Goal: Information Seeking & Learning: Learn about a topic

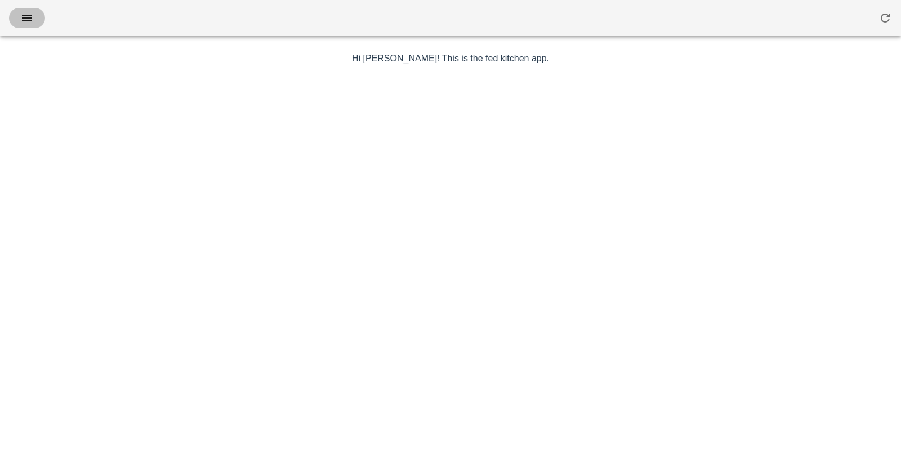
click at [28, 13] on icon "button" at bounding box center [27, 18] width 14 height 14
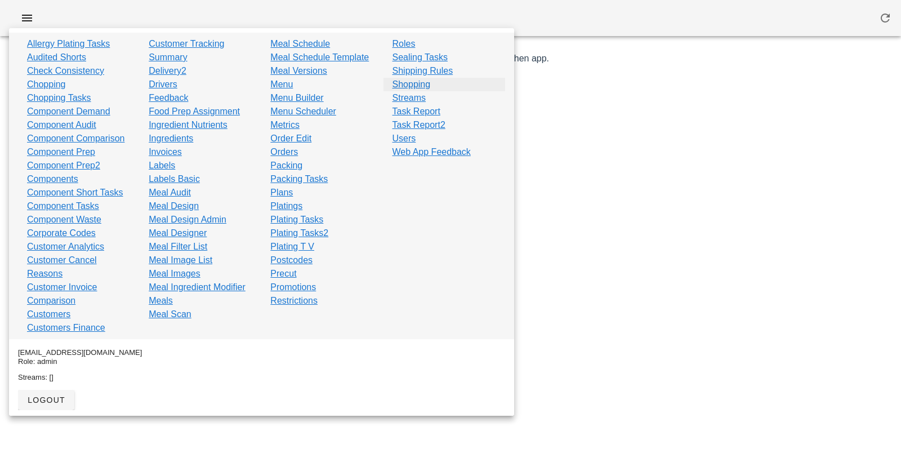
click at [416, 79] on link "Shopping" at bounding box center [412, 85] width 38 height 14
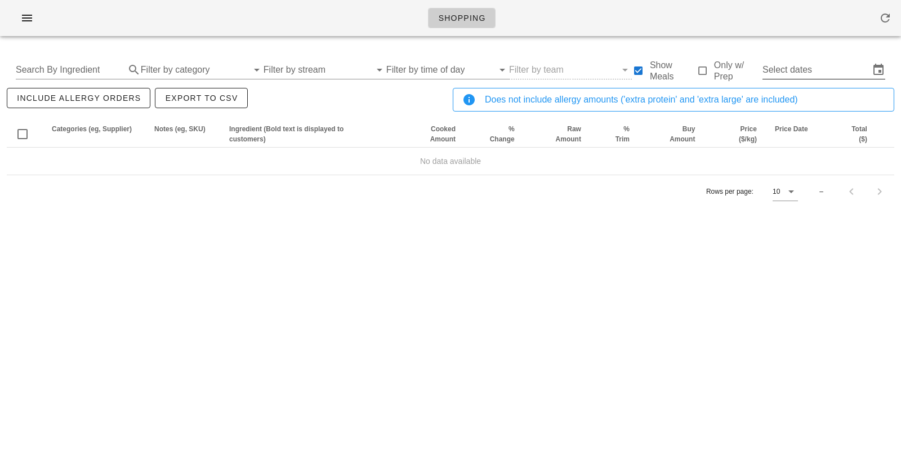
click at [818, 72] on input "Select dates" at bounding box center [816, 70] width 107 height 18
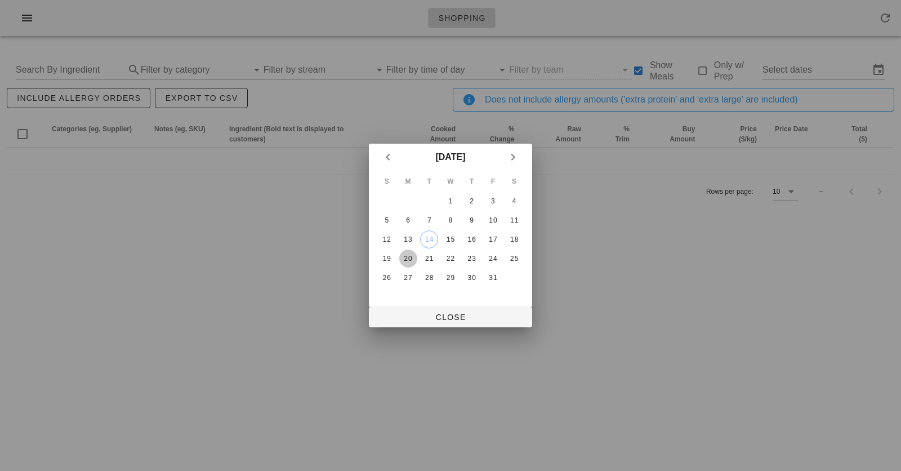
click at [412, 255] on div "20" at bounding box center [408, 259] width 18 height 8
click at [517, 260] on div "25" at bounding box center [514, 259] width 18 height 8
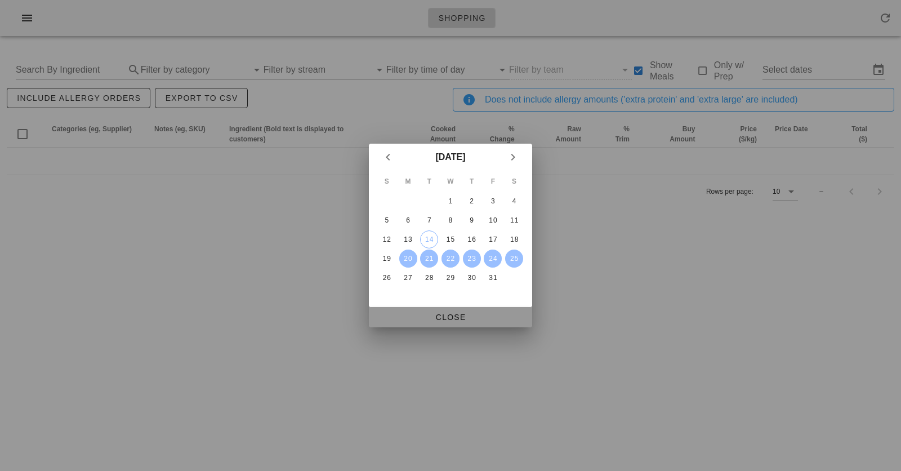
click at [446, 314] on span "Close" at bounding box center [450, 317] width 145 height 9
type input "[DATE] - [DATE]"
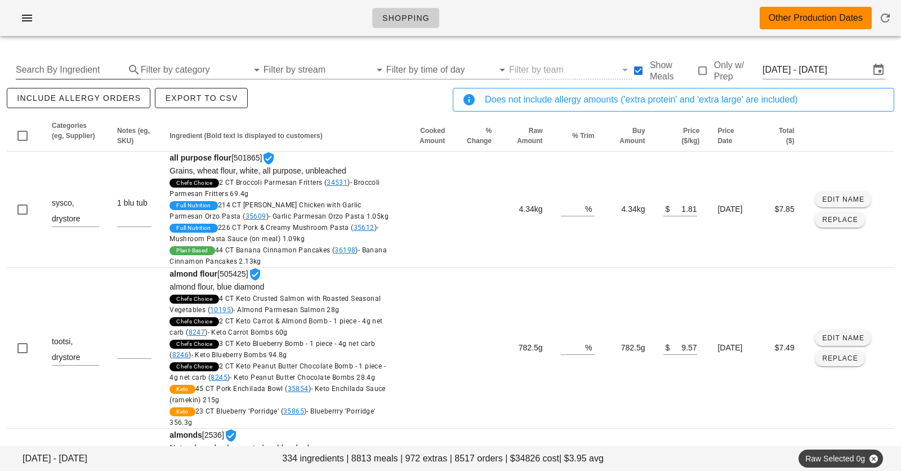
click at [94, 66] on input "Search By Ingredient" at bounding box center [69, 70] width 107 height 18
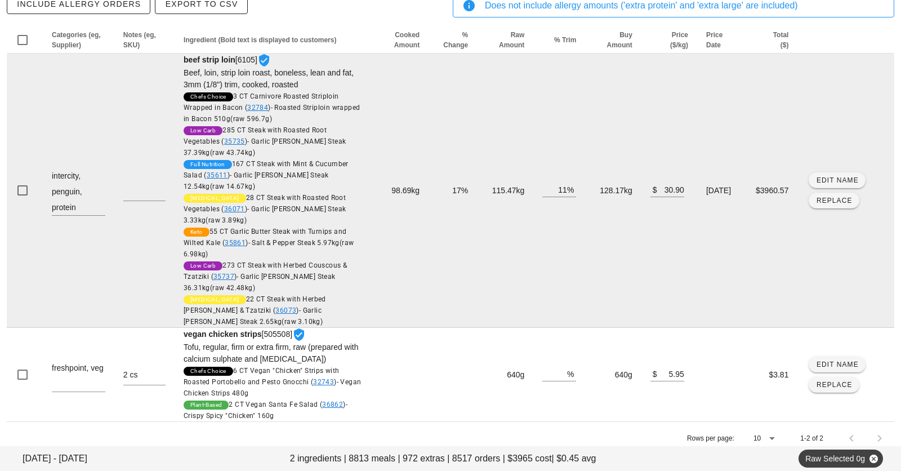
scroll to position [101, 0]
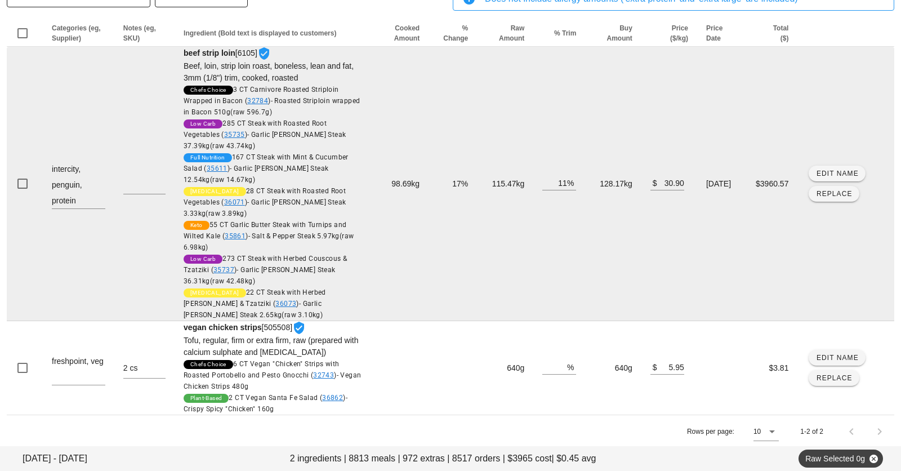
click at [595, 181] on td "128.17kg" at bounding box center [613, 184] width 56 height 274
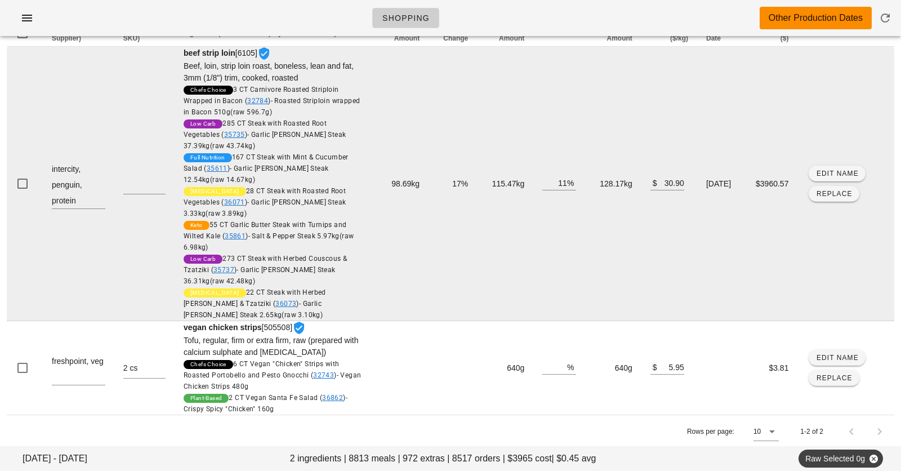
scroll to position [0, 0]
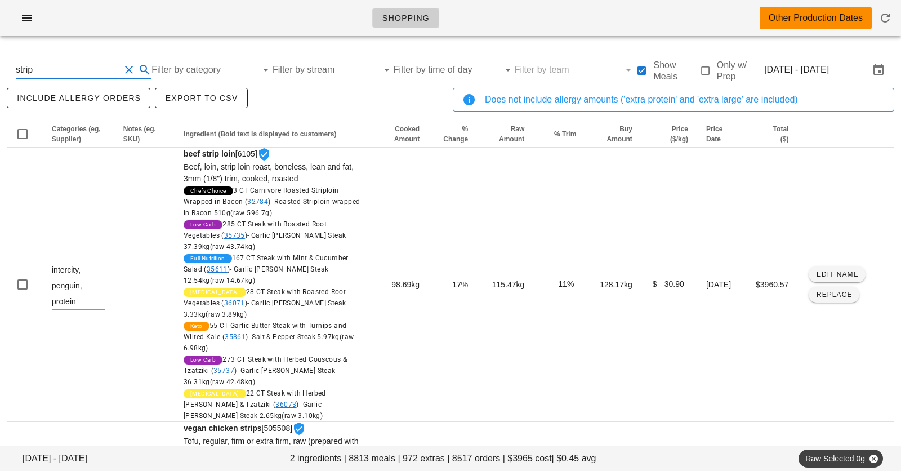
click at [72, 74] on input "strip" at bounding box center [68, 70] width 104 height 18
type input "s"
click at [78, 72] on input "strip loin" at bounding box center [68, 70] width 104 height 18
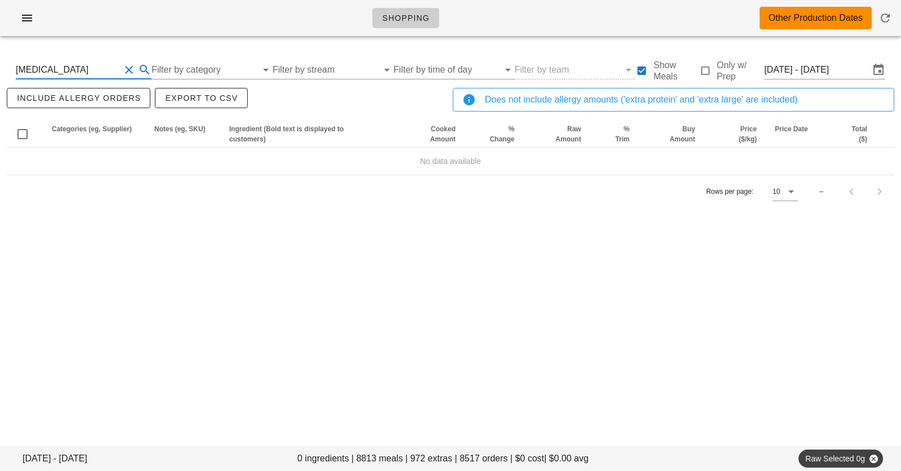
click at [88, 69] on input "[MEDICAL_DATA]" at bounding box center [68, 70] width 104 height 18
type input "strip"
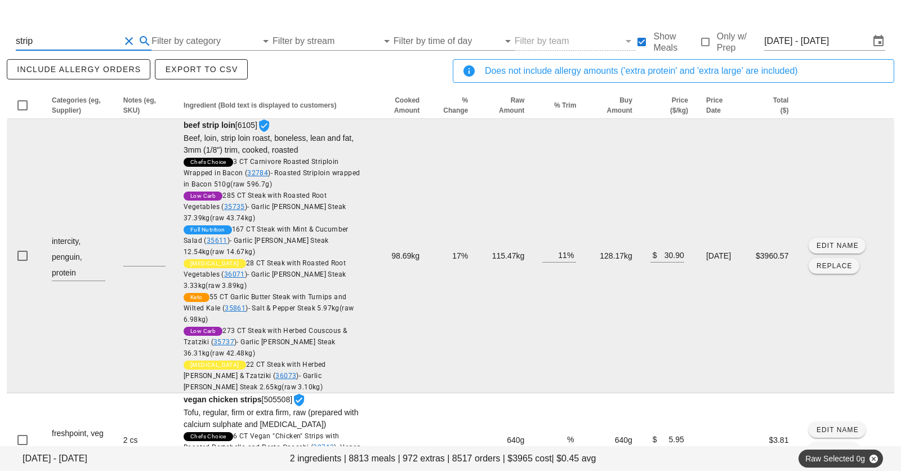
scroll to position [30, 0]
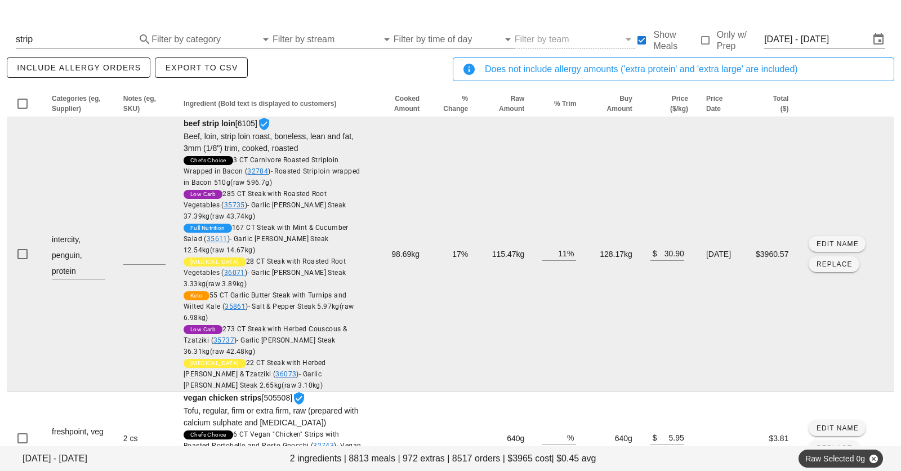
click at [593, 252] on td "128.17kg" at bounding box center [613, 254] width 56 height 274
click at [483, 252] on td "115.47kg" at bounding box center [505, 254] width 56 height 274
copy td "115.47kg"
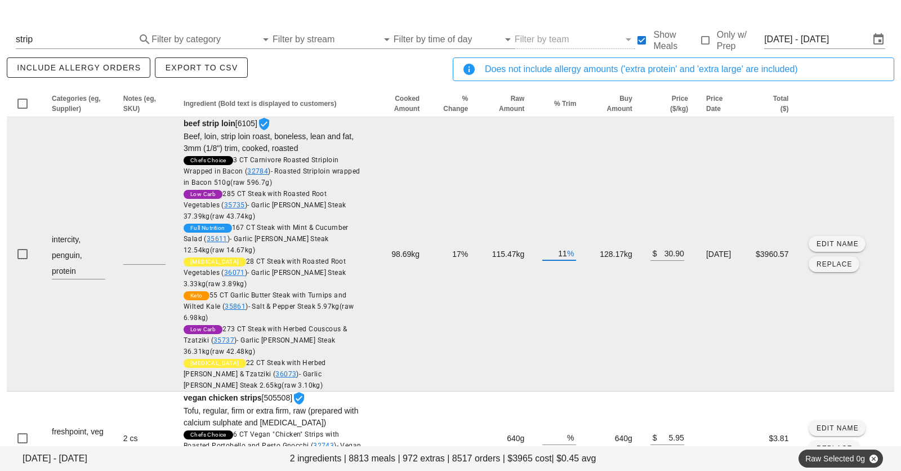
click at [543, 254] on input "11" at bounding box center [555, 253] width 25 height 15
click at [716, 179] on td "[DATE]" at bounding box center [721, 254] width 48 height 274
type input "27"
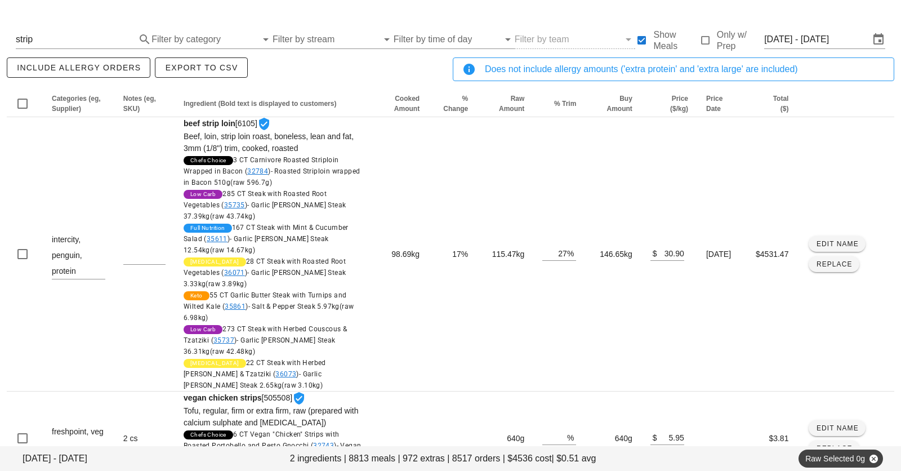
click at [393, 19] on div "[DATE] - [DATE] 2 ingredients | 8813 meals | 972 extras | 8517 orders | $4536 c…" at bounding box center [450, 279] width 901 height 528
click at [344, 82] on div "include allergy orders Export to CSV" at bounding box center [228, 73] width 446 height 37
click at [309, 77] on div "include allergy orders Export to CSV" at bounding box center [228, 73] width 446 height 37
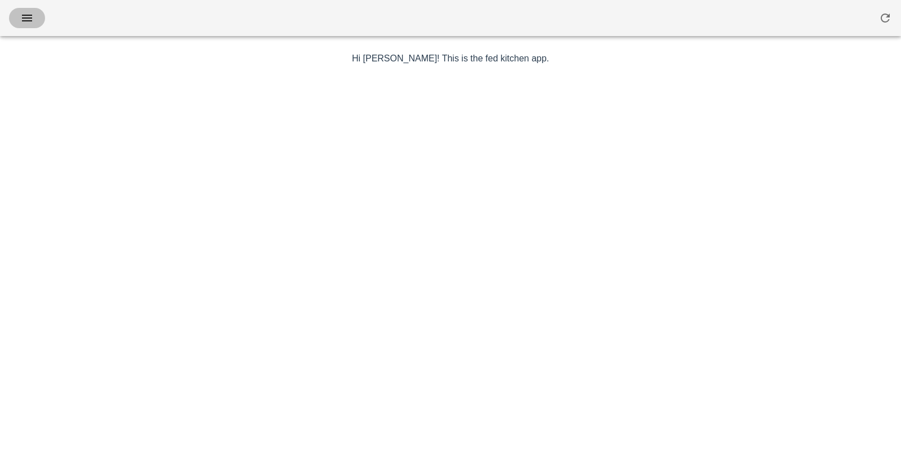
click at [21, 15] on icon "button" at bounding box center [27, 18] width 14 height 14
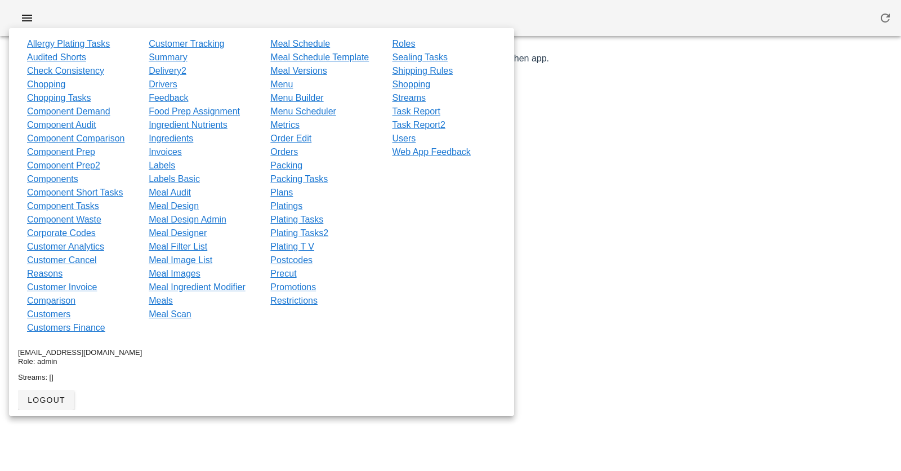
click at [334, 20] on div at bounding box center [450, 18] width 901 height 36
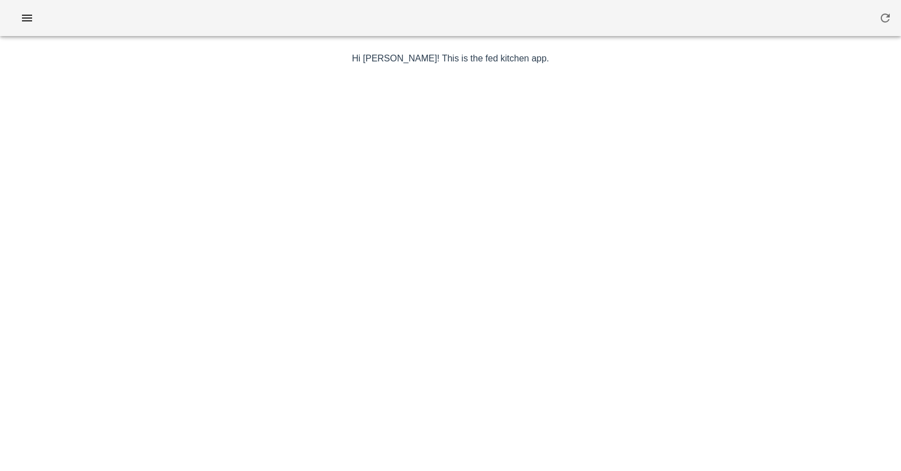
click at [402, 12] on div at bounding box center [450, 18] width 901 height 36
click at [30, 19] on icon "button" at bounding box center [27, 18] width 14 height 14
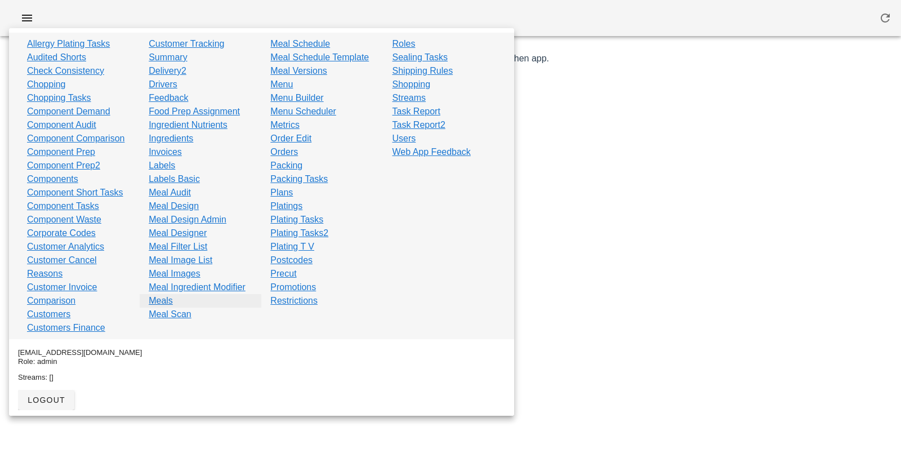
click at [167, 295] on link "Meals" at bounding box center [161, 301] width 24 height 14
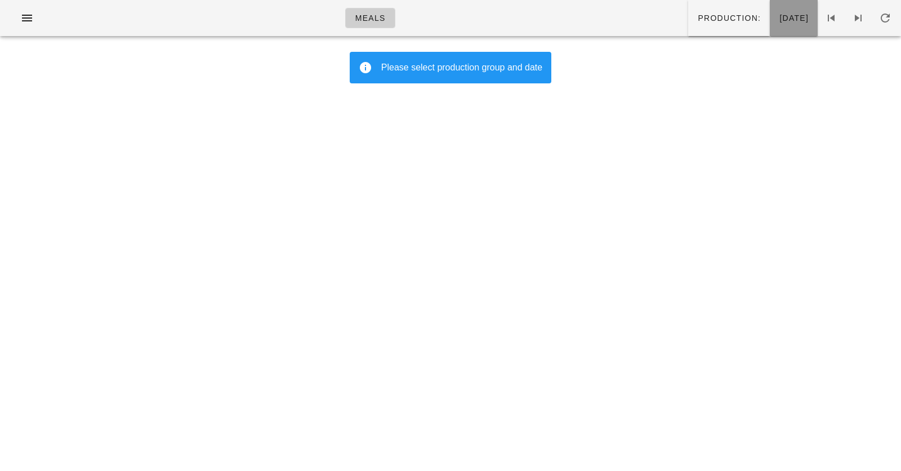
click at [770, 10] on button "Tuesday Oct 14" at bounding box center [794, 18] width 48 height 36
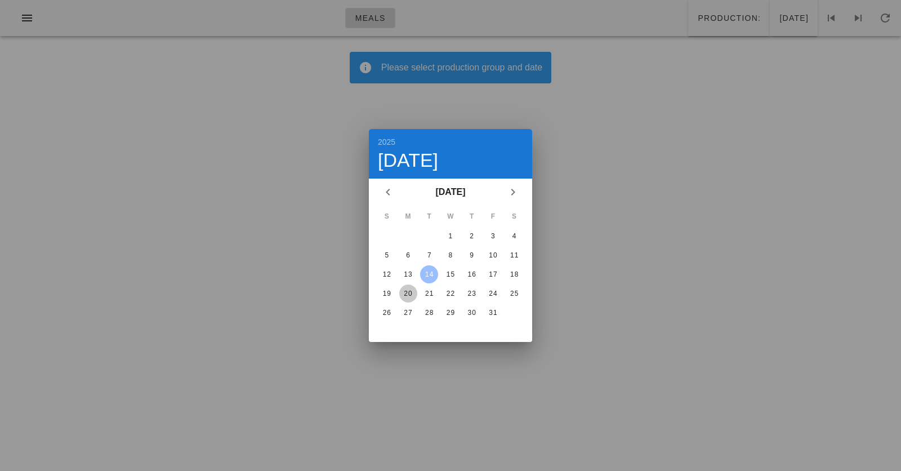
click at [406, 292] on div "20" at bounding box center [408, 294] width 18 height 8
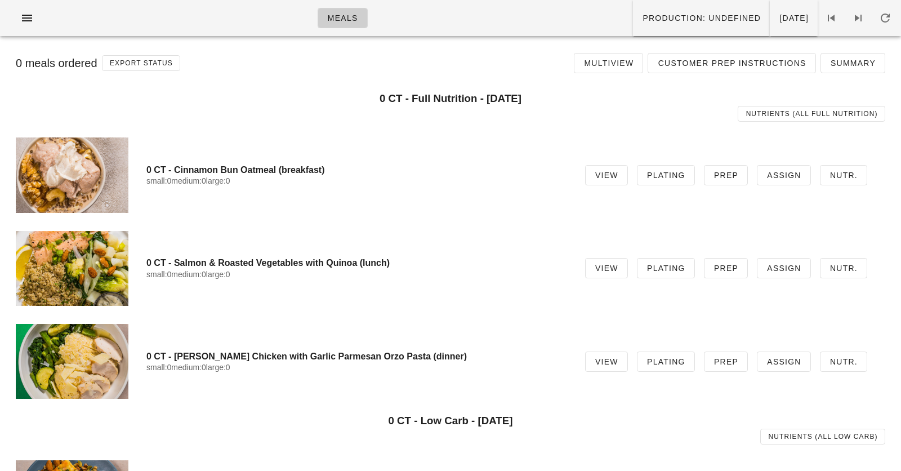
click at [470, 98] on h3 "0 CT - Full Nutrition - Monday Oct 20" at bounding box center [451, 98] width 870 height 12
click at [460, 113] on div "Nutrients (all Full Nutrition)" at bounding box center [450, 113] width 883 height 29
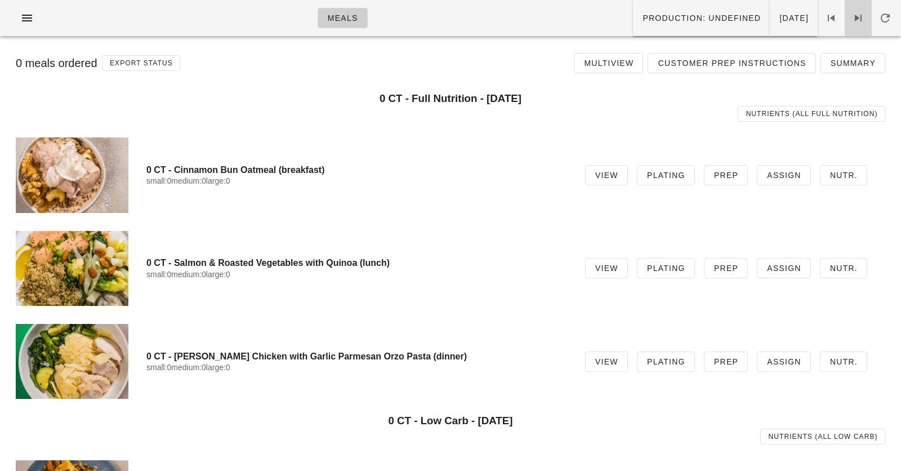
click at [848, 21] on span at bounding box center [858, 18] width 27 height 14
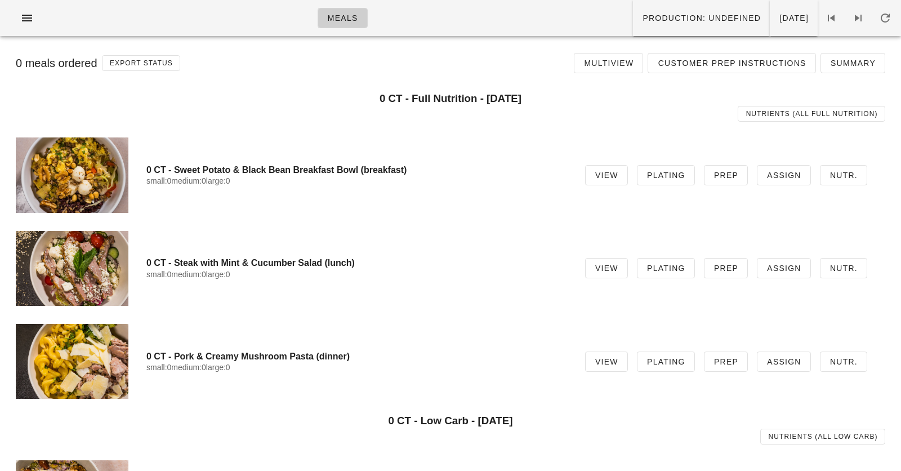
drag, startPoint x: 330, startPoint y: 173, endPoint x: 309, endPoint y: 368, distance: 196.7
click at [309, 368] on div "select the meals you would like to show together 0 CT - Full Nutrition - Tuesda…" at bounding box center [451, 247] width 888 height 322
click at [215, 254] on div "0 CT - Steak with Mint & Cucumber Salad (lunch) small:0 medium:0 large:0" at bounding box center [356, 268] width 421 height 35
click at [599, 273] on link "View" at bounding box center [606, 268] width 43 height 20
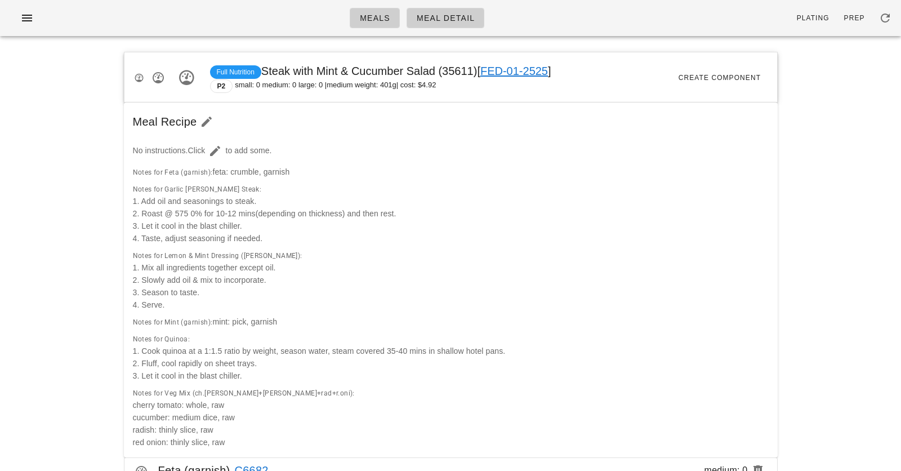
click at [424, 85] on span "| cost: $4.92" at bounding box center [417, 86] width 40 height 14
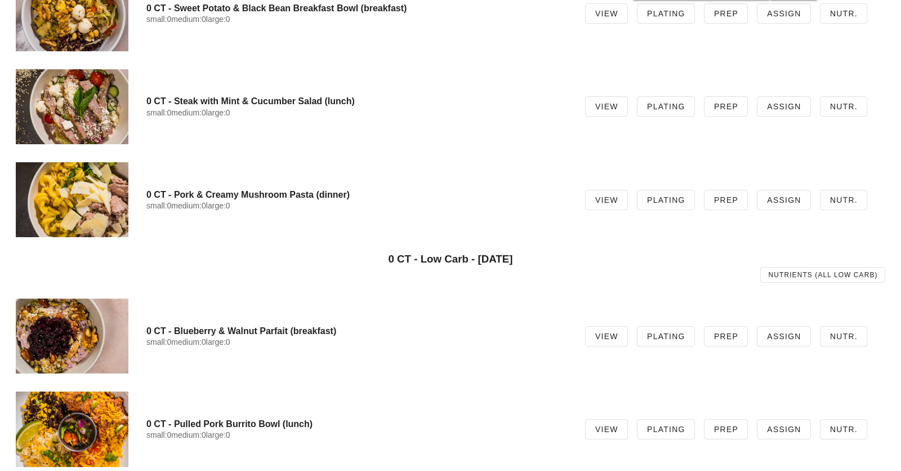
scroll to position [308, 0]
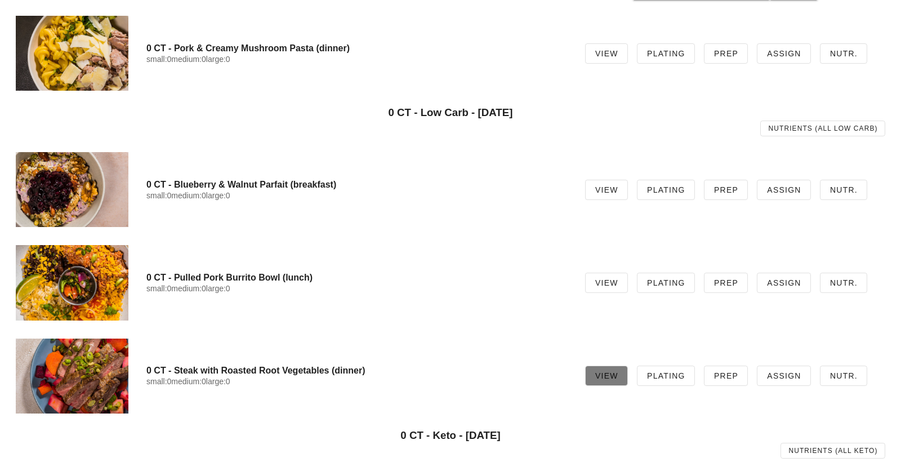
click at [601, 375] on link "View" at bounding box center [606, 376] width 43 height 20
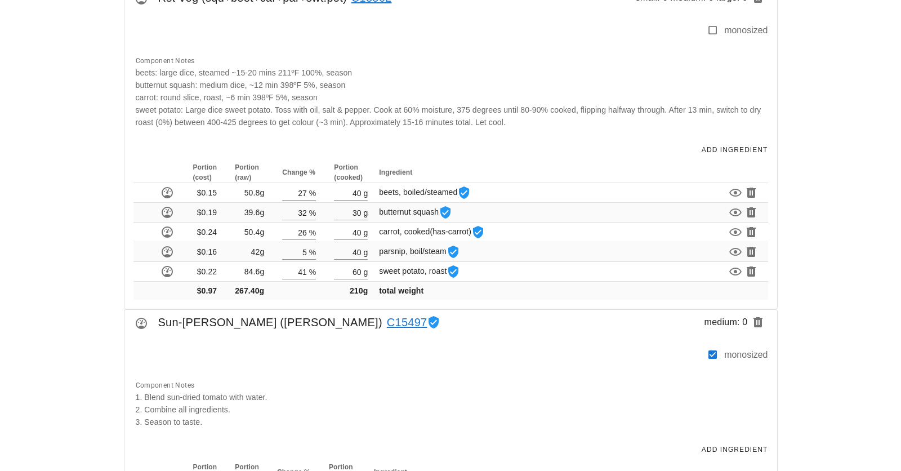
scroll to position [1073, 0]
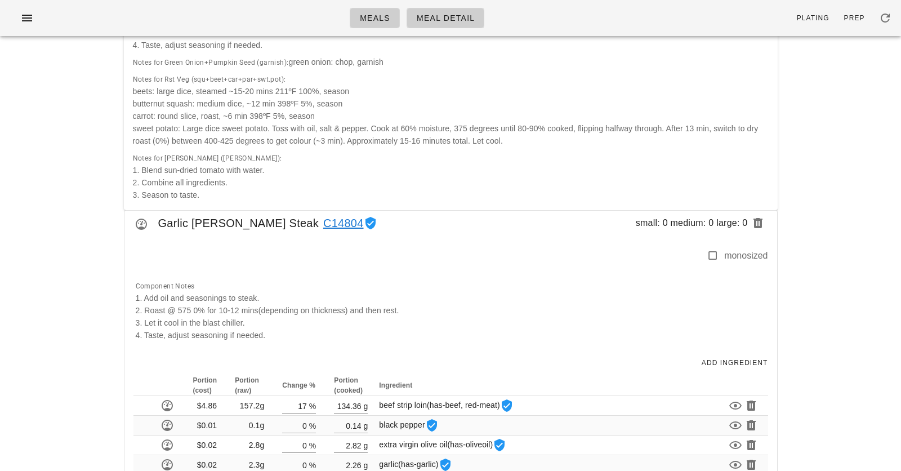
scroll to position [0, 0]
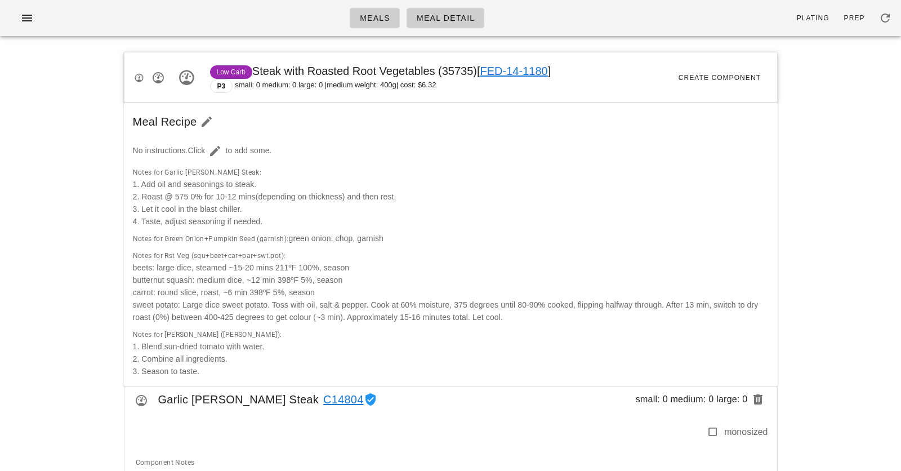
click at [174, 35] on div "Meals Meal Detail Plating Prep" at bounding box center [450, 18] width 901 height 36
click at [374, 61] on div "Low Carb Steak with Roasted Root Vegetables (35735) [ FED-14-1180 ] P3 small: 0…" at bounding box center [451, 77] width 653 height 51
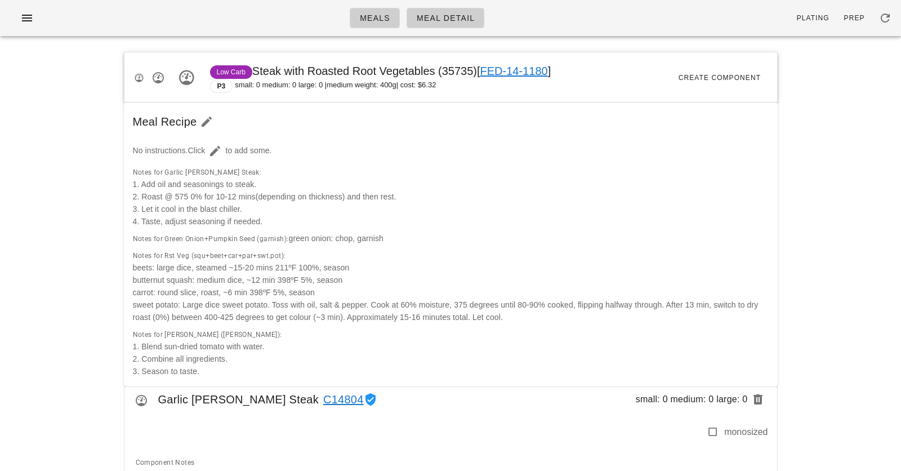
click at [374, 71] on span "Low Carb Steak with Roasted Root Vegetables (35735) [ FED-14-1180 ]" at bounding box center [380, 71] width 341 height 12
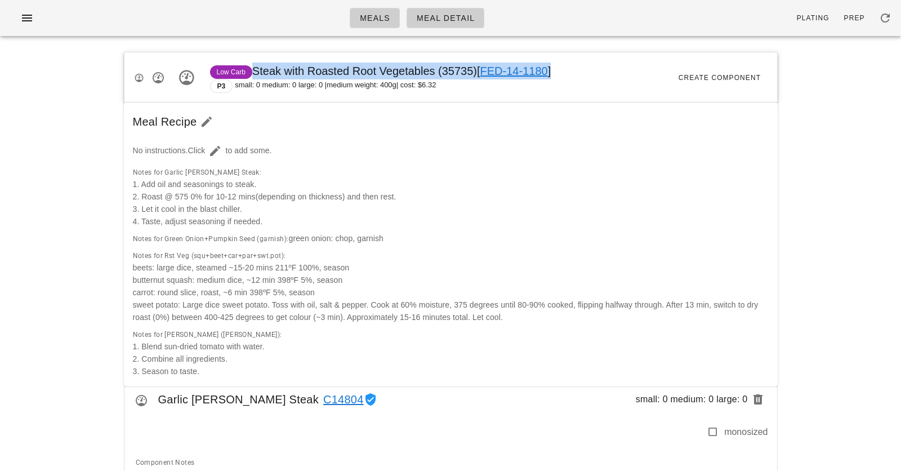
click at [374, 71] on span "Low Carb Steak with Roasted Root Vegetables (35735) [ FED-14-1180 ]" at bounding box center [380, 71] width 341 height 12
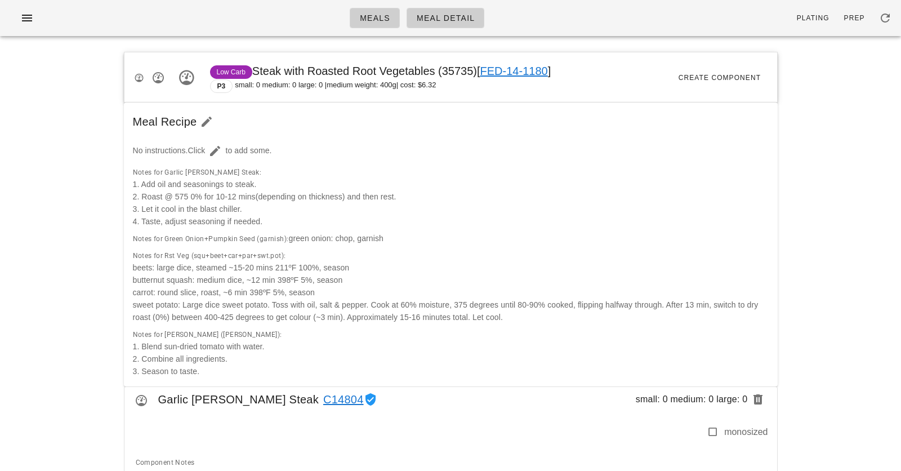
click at [312, 234] on span "green onion: chop, garnish" at bounding box center [336, 238] width 95 height 9
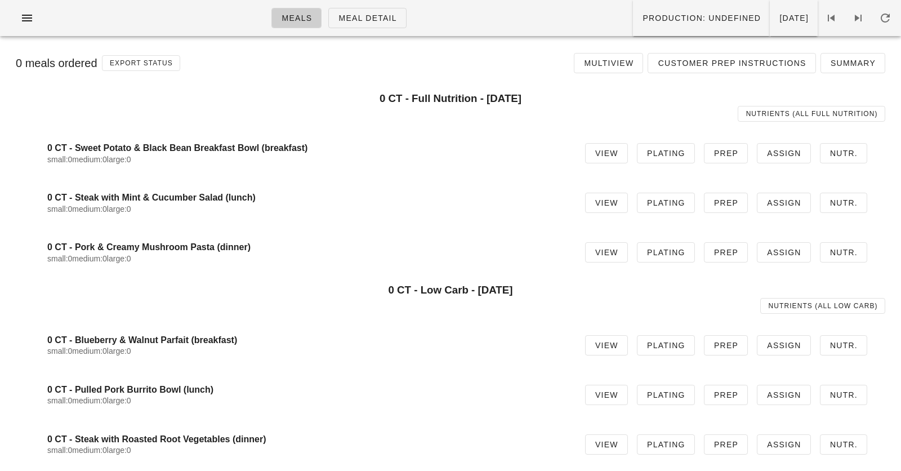
scroll to position [308, 0]
